Goal: Task Accomplishment & Management: Manage account settings

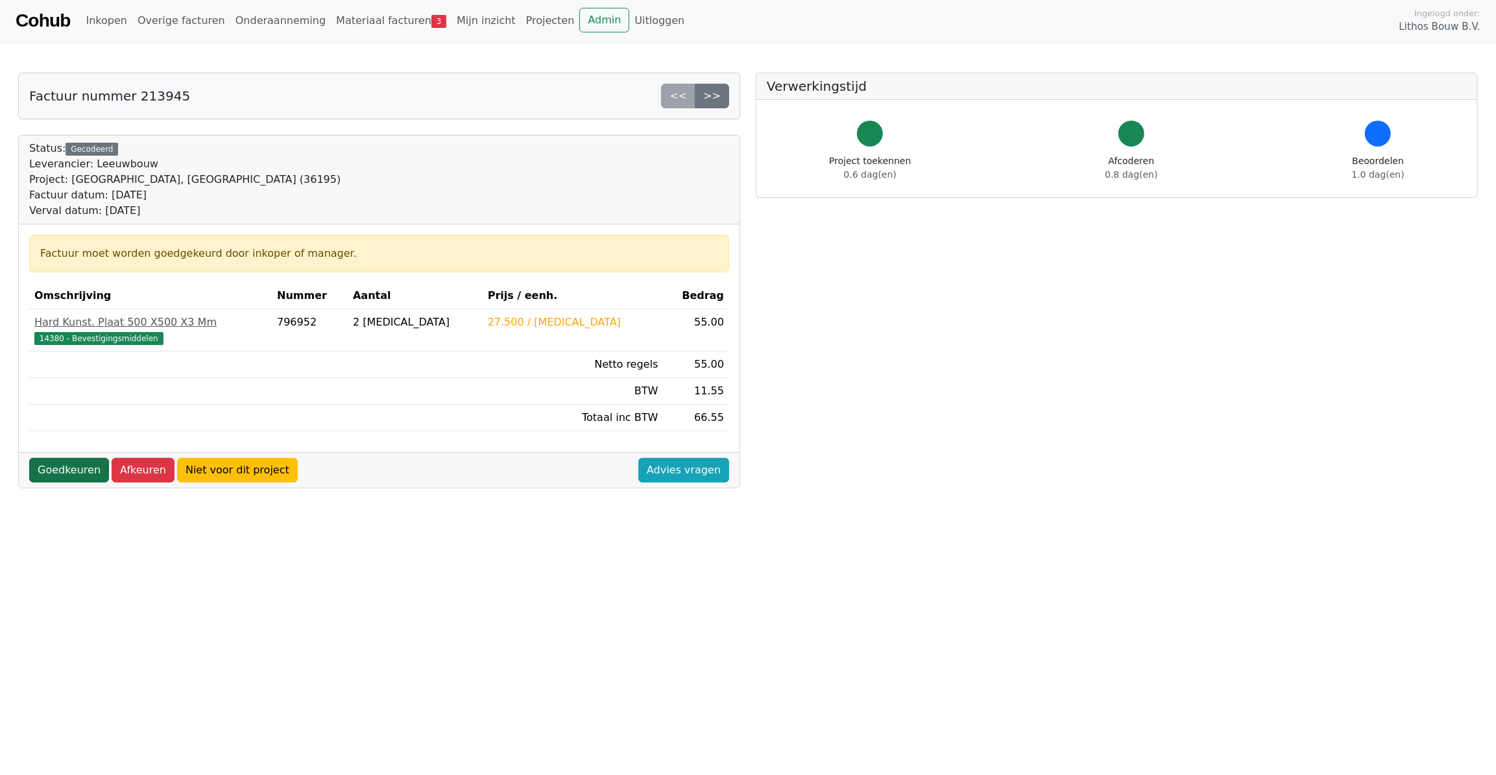
click at [65, 464] on link "Goedkeuren" at bounding box center [69, 470] width 80 height 25
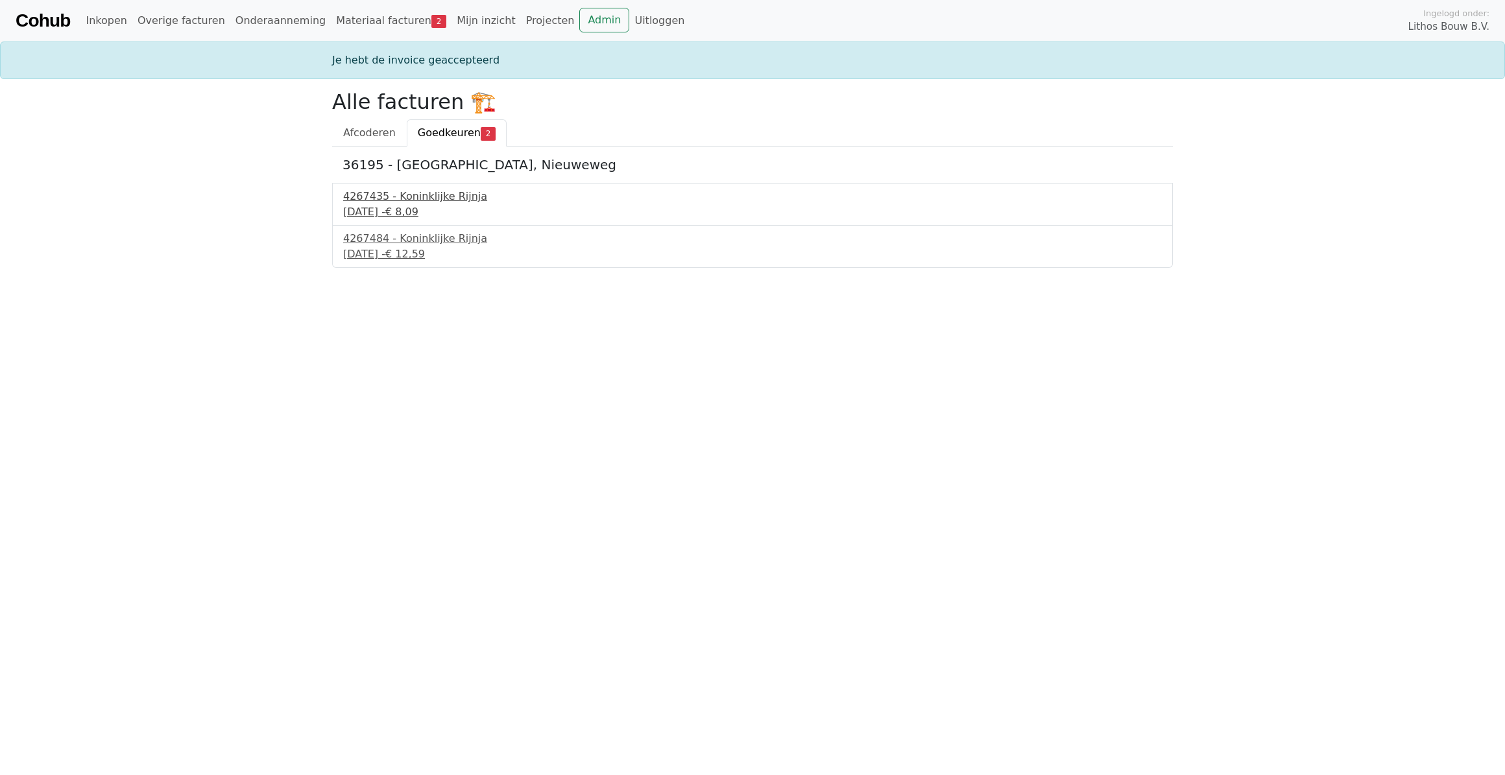
click at [385, 211] on div "17 september 2025 - € 8,09" at bounding box center [752, 212] width 819 height 16
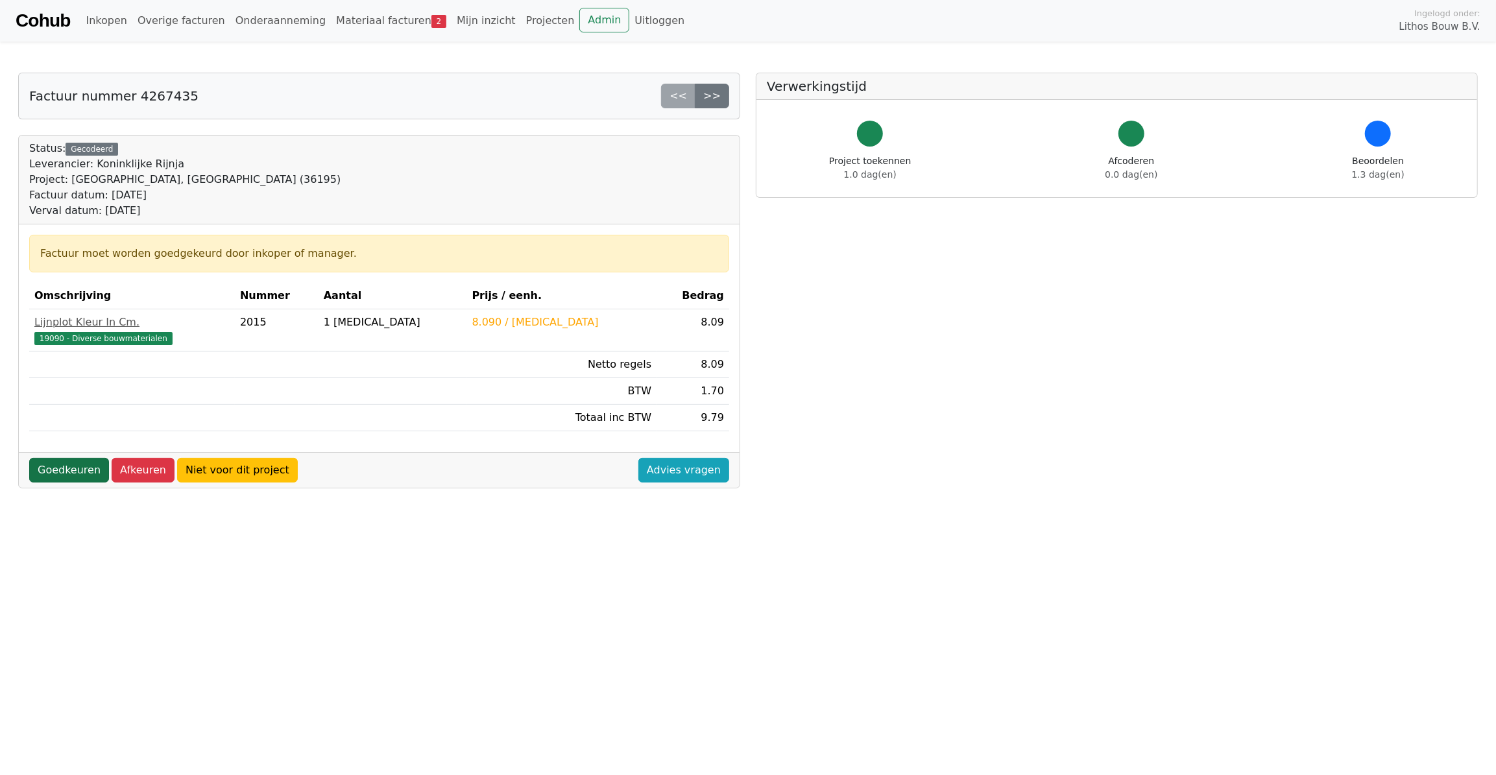
click at [81, 470] on link "Goedkeuren" at bounding box center [69, 470] width 80 height 25
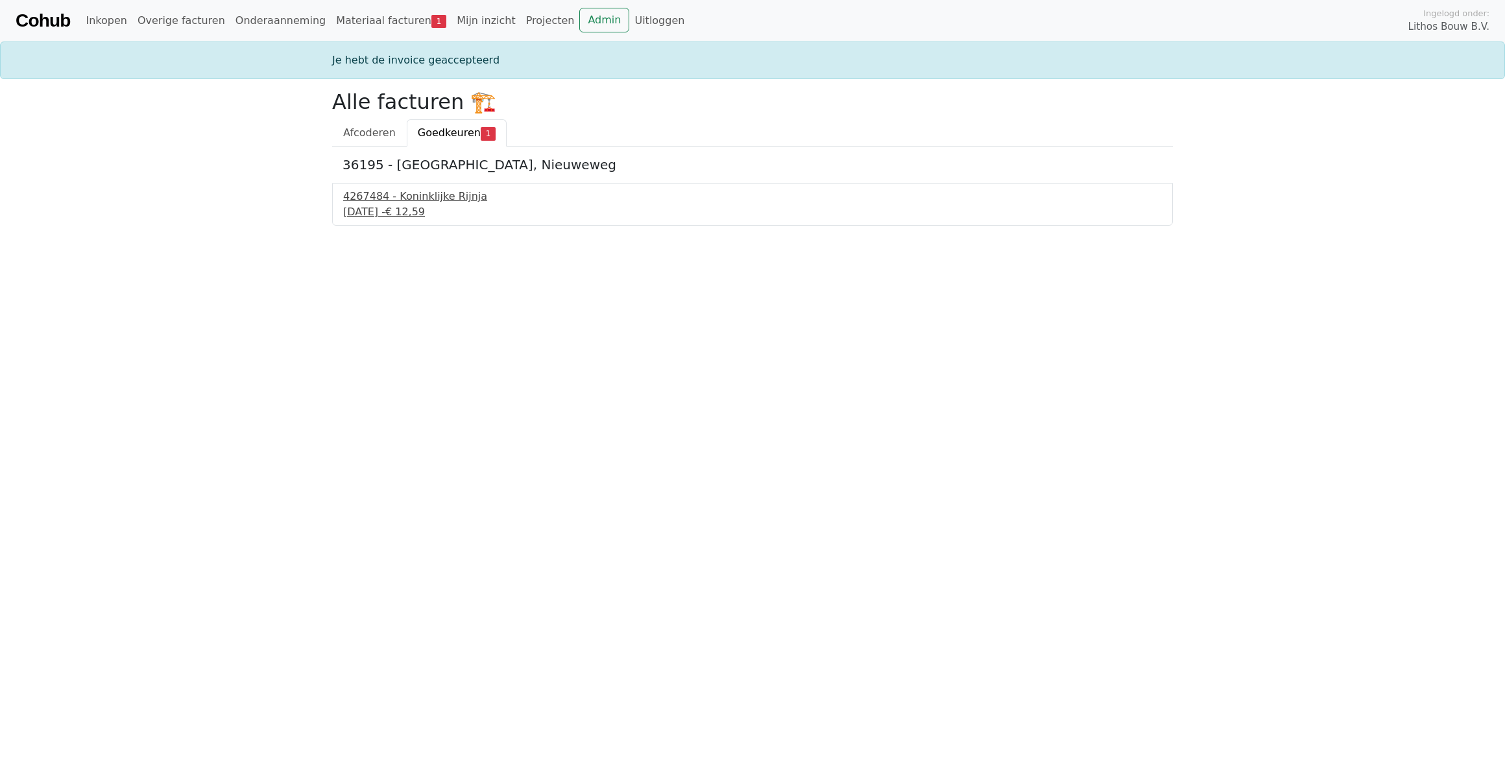
click at [400, 209] on div "18 september 2025 - € 12,59" at bounding box center [752, 212] width 819 height 16
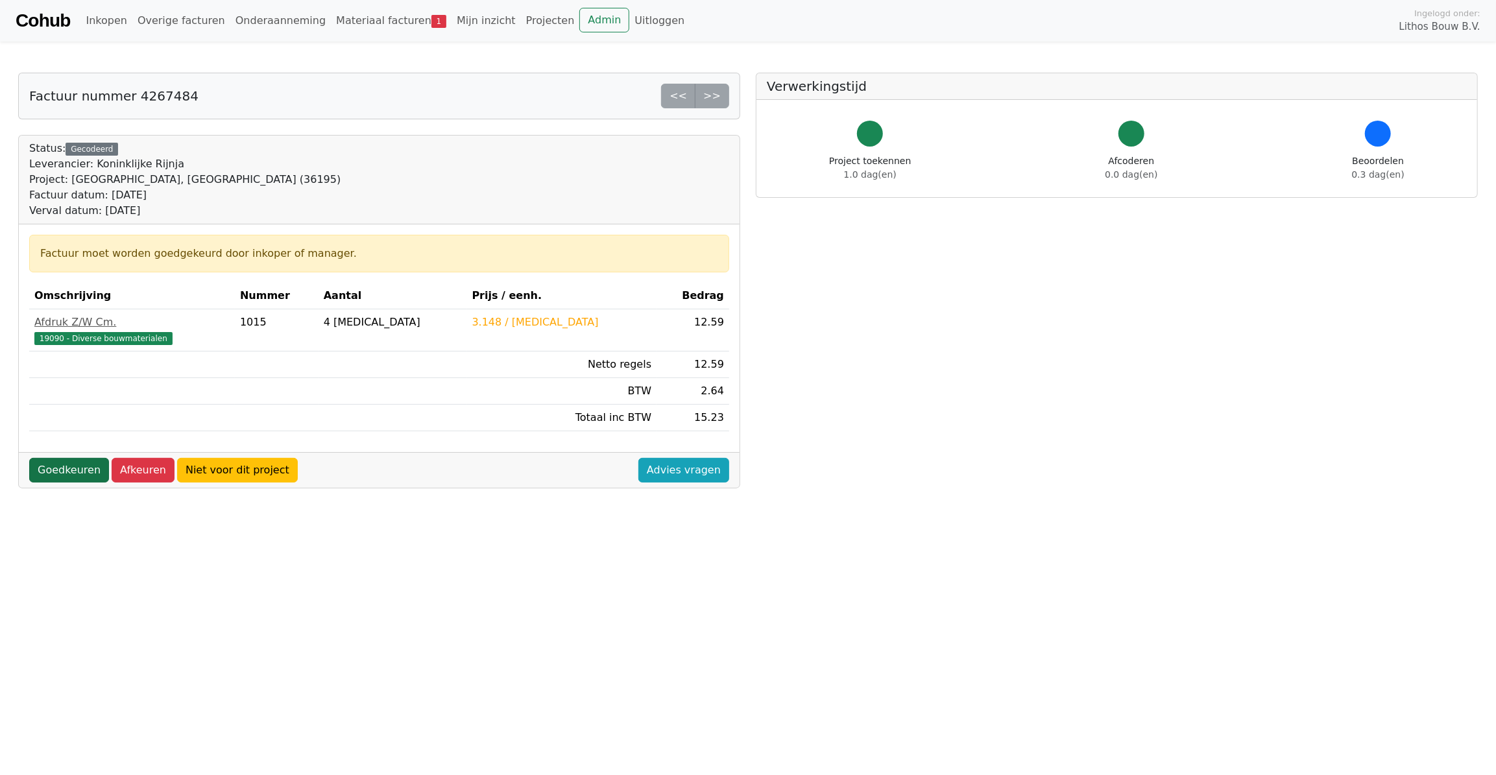
click at [63, 467] on link "Goedkeuren" at bounding box center [69, 470] width 80 height 25
